Goal: Information Seeking & Learning: Learn about a topic

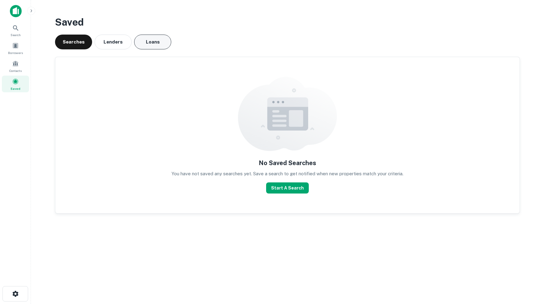
click at [153, 41] on button "Loans" at bounding box center [152, 42] width 37 height 15
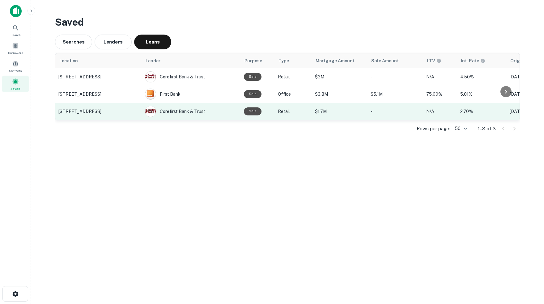
click at [88, 114] on p "[STREET_ADDRESS]" at bounding box center [98, 112] width 80 height 6
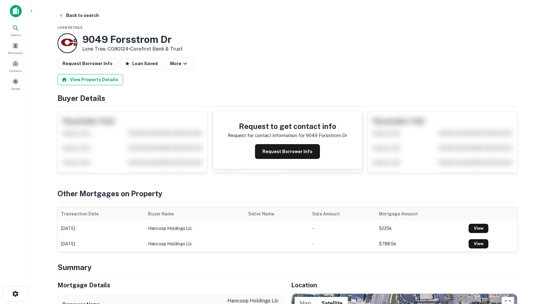
click at [102, 81] on button "View Property Details" at bounding box center [89, 79] width 65 height 11
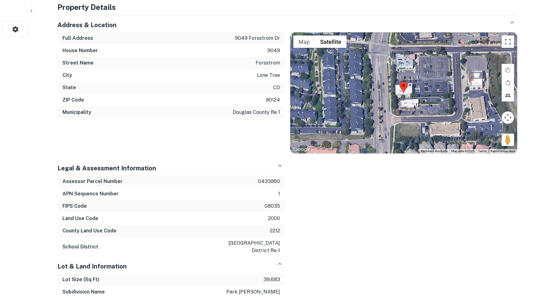
scroll to position [266, 0]
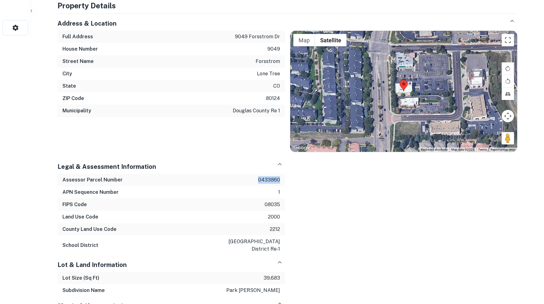
drag, startPoint x: 258, startPoint y: 179, endPoint x: 285, endPoint y: 181, distance: 27.2
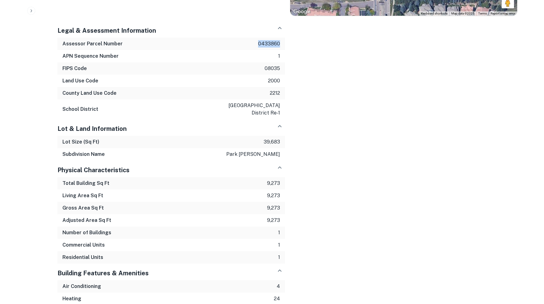
scroll to position [404, 0]
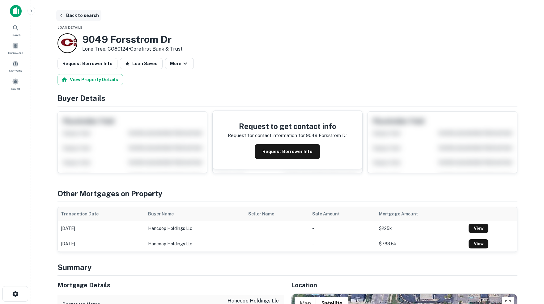
click at [77, 15] on button "Back to search" at bounding box center [78, 15] width 45 height 11
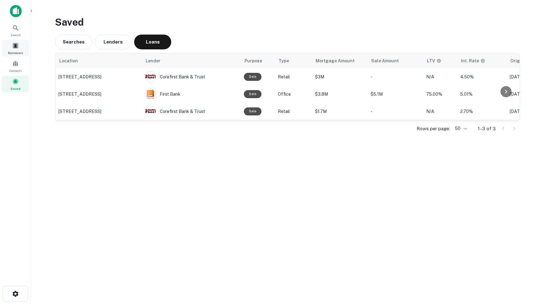
click at [13, 51] on div "Borrowers" at bounding box center [15, 48] width 27 height 17
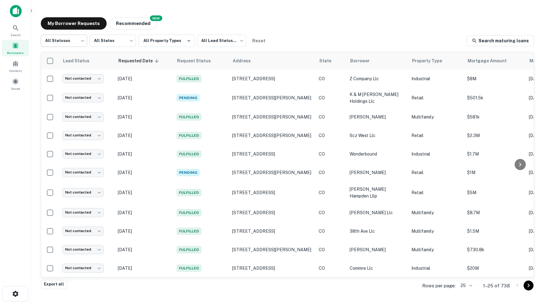
click at [83, 40] on body "Search Borrowers Contacts Saved My Borrower Requests NEW Recommended All Status…" at bounding box center [272, 152] width 544 height 304
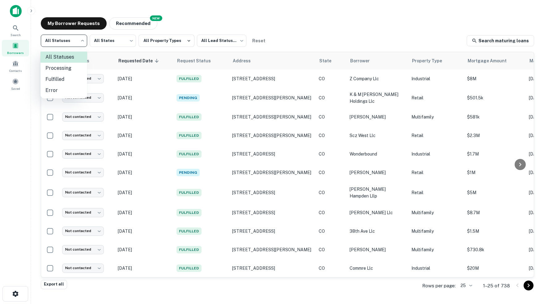
click at [54, 79] on li "Fulfilled" at bounding box center [63, 79] width 47 height 11
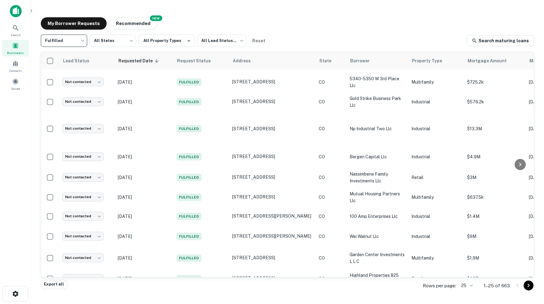
click at [469, 285] on body "Search Borrowers Contacts Saved My Borrower Requests NEW Recommended Fulfilled …" at bounding box center [272, 152] width 544 height 304
click at [464, 269] on li "250" at bounding box center [464, 269] width 21 height 11
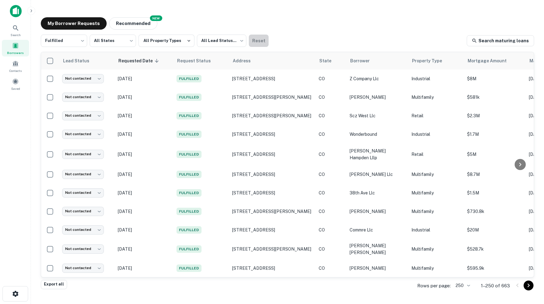
click at [258, 40] on button "Reset" at bounding box center [259, 41] width 20 height 12
type input "***"
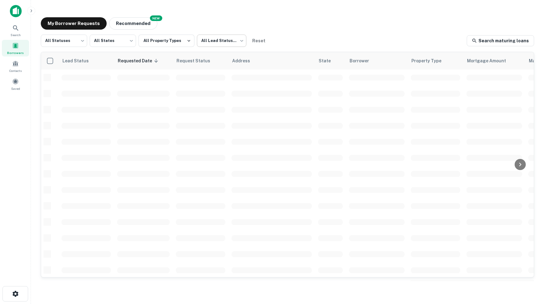
click at [243, 40] on body "Search Borrowers Contacts Saved My Borrower Requests NEW Recommended All Status…" at bounding box center [272, 152] width 544 height 304
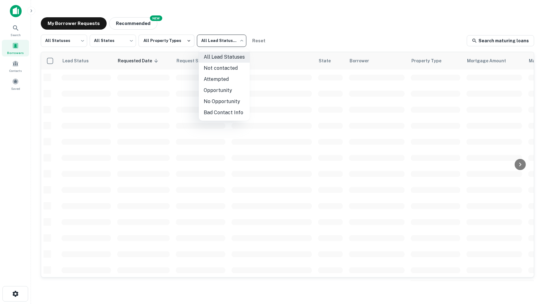
click at [215, 81] on li "Attempted" at bounding box center [224, 79] width 51 height 11
type input "*********"
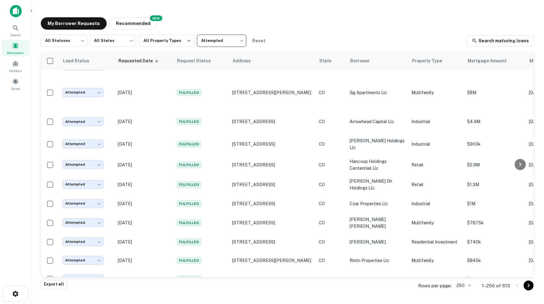
scroll to position [1706, 0]
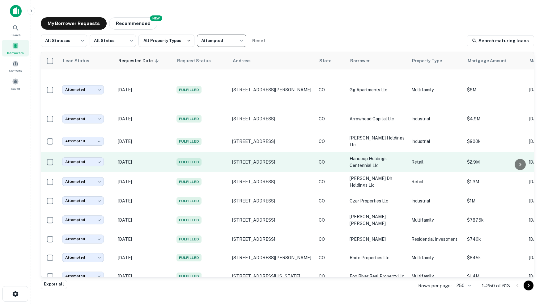
click at [270, 159] on p "[STREET_ADDRESS]" at bounding box center [272, 162] width 80 height 6
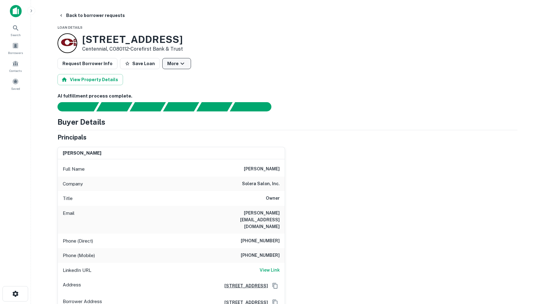
click at [179, 63] on icon "button" at bounding box center [182, 63] width 7 height 7
click at [226, 79] on div at bounding box center [272, 152] width 544 height 304
click at [137, 62] on button "Save Loan" at bounding box center [140, 63] width 40 height 11
click at [13, 10] on img at bounding box center [16, 11] width 12 height 12
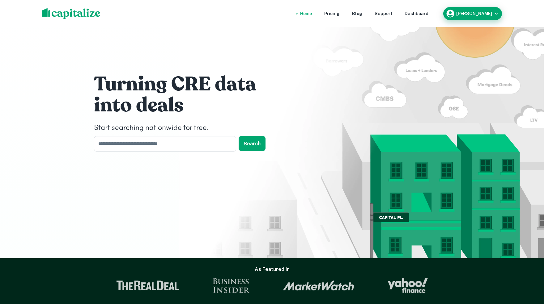
click at [486, 18] on div "[PERSON_NAME]" at bounding box center [472, 13] width 54 height 9
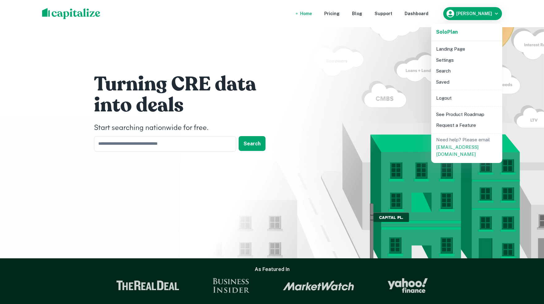
click at [439, 82] on li "Saved" at bounding box center [466, 82] width 66 height 11
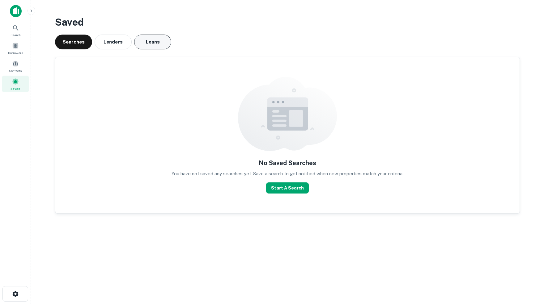
click at [157, 41] on button "Loans" at bounding box center [152, 42] width 37 height 15
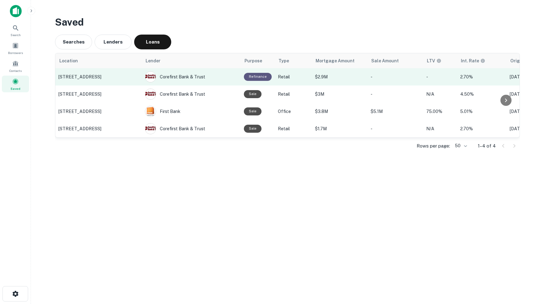
click at [100, 79] on p "[STREET_ADDRESS]" at bounding box center [98, 77] width 80 height 6
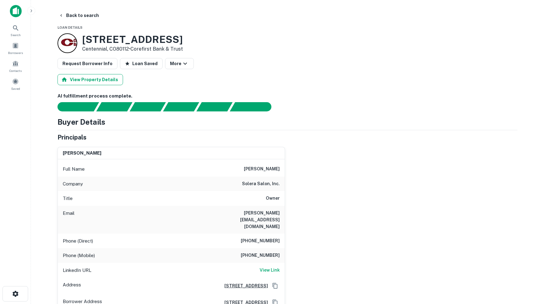
click at [86, 80] on button "View Property Details" at bounding box center [89, 79] width 65 height 11
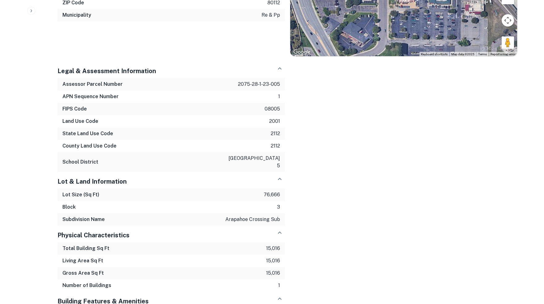
scroll to position [584, 0]
drag, startPoint x: 237, startPoint y: 72, endPoint x: 283, endPoint y: 71, distance: 45.7
click at [283, 78] on div "Assessor Parcel Number 2075-28-1-23-005" at bounding box center [170, 84] width 227 height 12
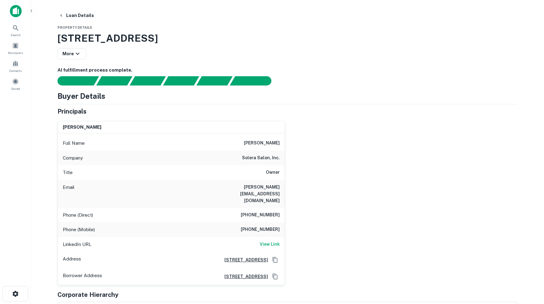
scroll to position [0, 0]
click at [80, 15] on button "Loan Details" at bounding box center [76, 15] width 40 height 11
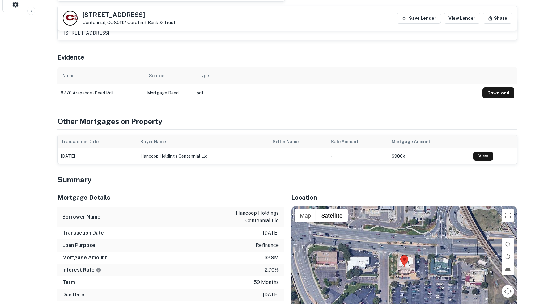
scroll to position [293, 0]
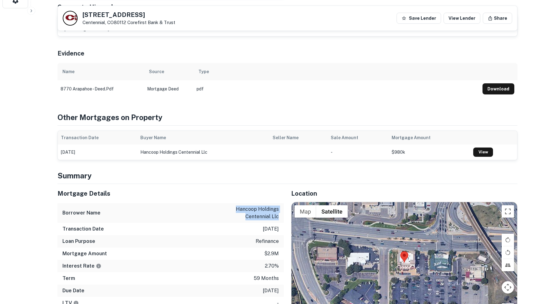
drag, startPoint x: 236, startPoint y: 196, endPoint x: 279, endPoint y: 203, distance: 43.8
click at [279, 203] on div "Borrower Name hancoop holdings centennial llc" at bounding box center [170, 213] width 226 height 20
